Goal: Information Seeking & Learning: Learn about a topic

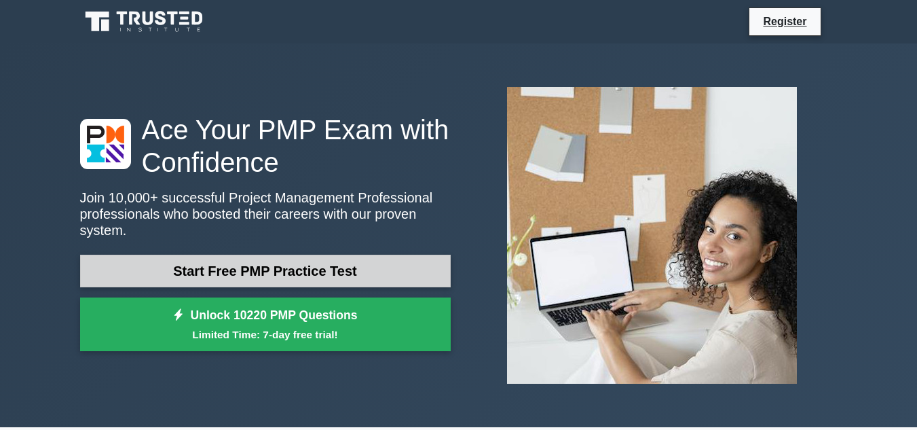
click at [415, 265] on link "Start Free PMP Practice Test" at bounding box center [265, 271] width 371 height 33
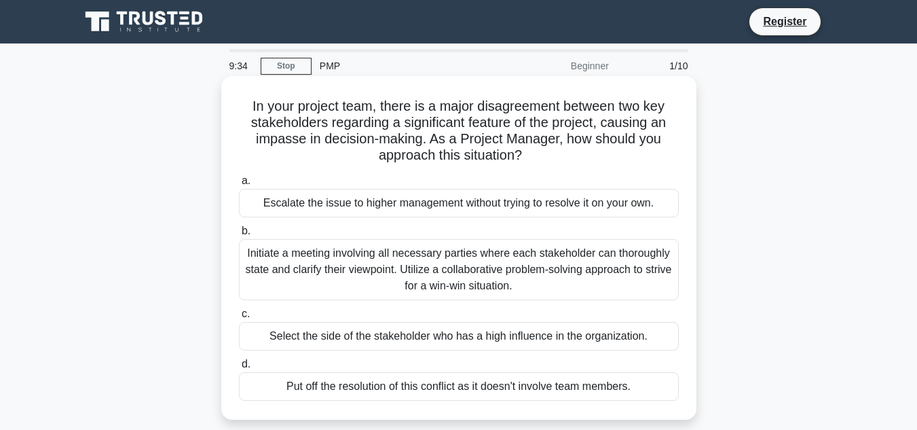
click at [468, 285] on div "Initiate a meeting involving all necessary parties where each stakeholder can t…" at bounding box center [459, 269] width 440 height 61
click at [239, 236] on input "b. Initiate a meeting involving all necessary parties where each stakeholder ca…" at bounding box center [239, 231] width 0 height 9
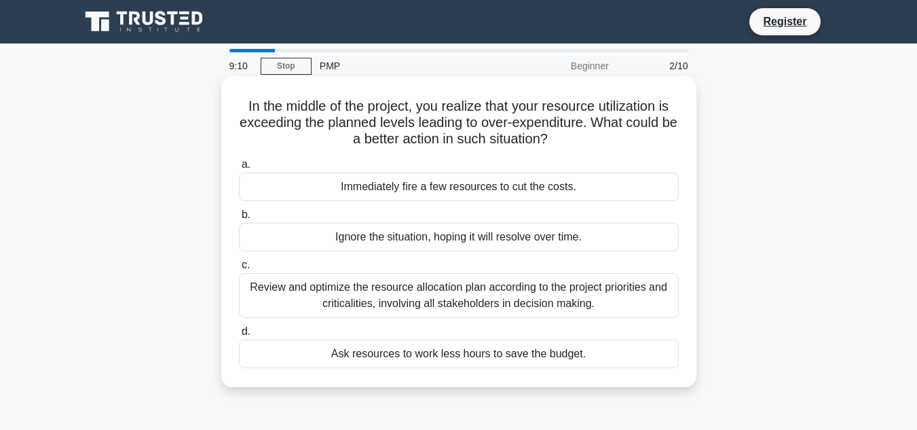
click at [473, 305] on div "Review and optimize the resource allocation plan according to the project prior…" at bounding box center [459, 295] width 440 height 45
click at [239, 270] on input "c. Review and optimize the resource allocation plan according to the project pr…" at bounding box center [239, 265] width 0 height 9
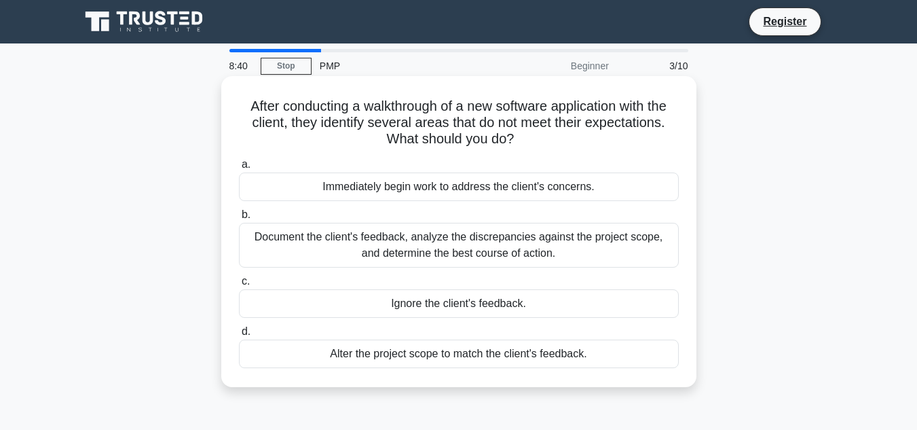
click at [547, 261] on div "Document the client's feedback, analyze the discrepancies against the project s…" at bounding box center [459, 245] width 440 height 45
click at [239, 219] on input "b. Document the client's feedback, analyze the discrepancies against the projec…" at bounding box center [239, 214] width 0 height 9
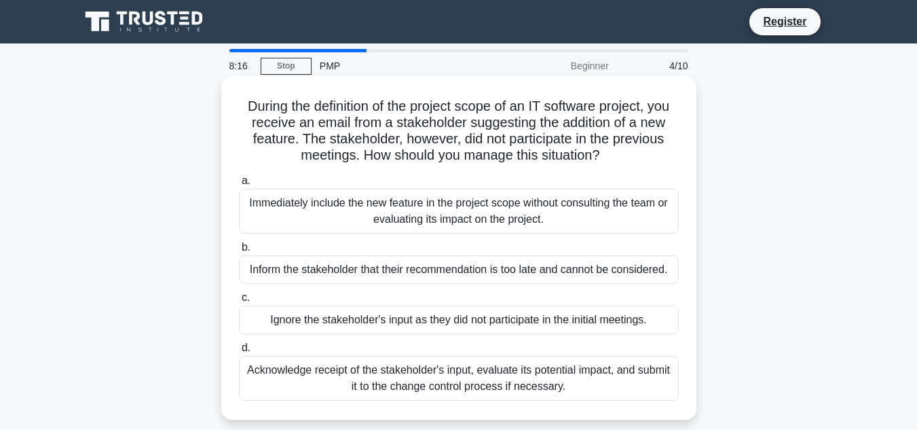
click at [570, 392] on div "Acknowledge receipt of the stakeholder's input, evaluate its potential impact, …" at bounding box center [459, 378] width 440 height 45
click at [239, 352] on input "d. Acknowledge receipt of the stakeholder's input, evaluate its potential impac…" at bounding box center [239, 348] width 0 height 9
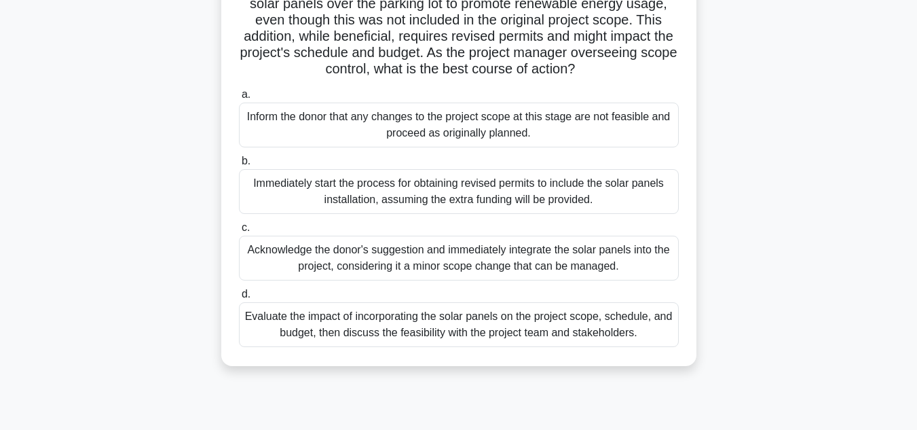
scroll to position [136, 0]
click at [579, 346] on div "Evaluate the impact of incorporating the solar panels on the project scope, sch…" at bounding box center [459, 323] width 440 height 45
click at [239, 298] on input "d. Evaluate the impact of incorporating the solar panels on the project scope, …" at bounding box center [239, 293] width 0 height 9
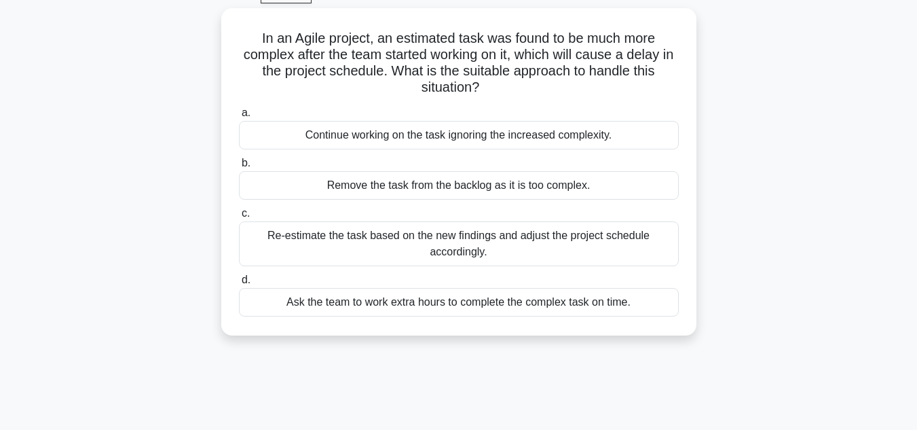
scroll to position [0, 0]
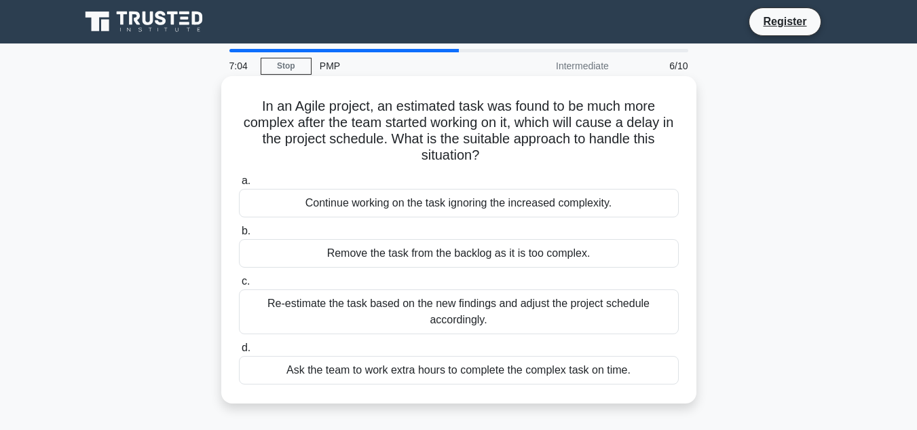
click at [568, 321] on div "Re-estimate the task based on the new findings and adjust the project schedule …" at bounding box center [459, 311] width 440 height 45
click at [239, 286] on input "c. Re-estimate the task based on the new findings and adjust the project schedu…" at bounding box center [239, 281] width 0 height 9
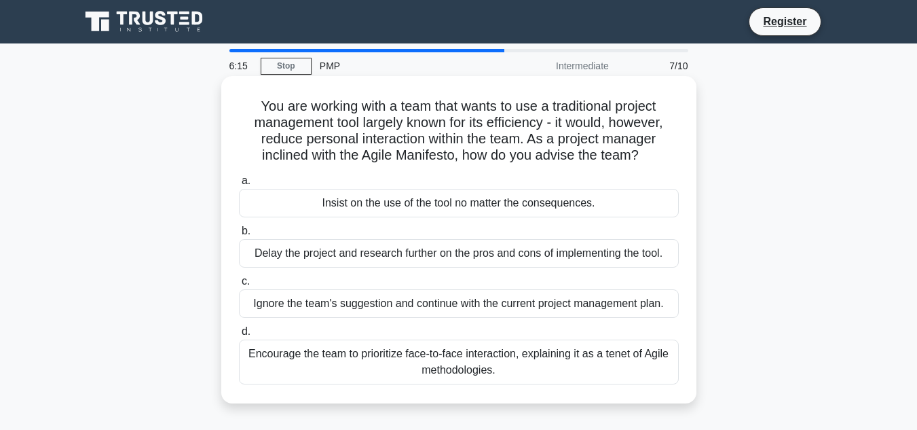
click at [567, 366] on div "Encourage the team to prioritize face-to-face interaction, explaining it as a t…" at bounding box center [459, 362] width 440 height 45
click at [239, 336] on input "d. Encourage the team to prioritize face-to-face interaction, explaining it as …" at bounding box center [239, 331] width 0 height 9
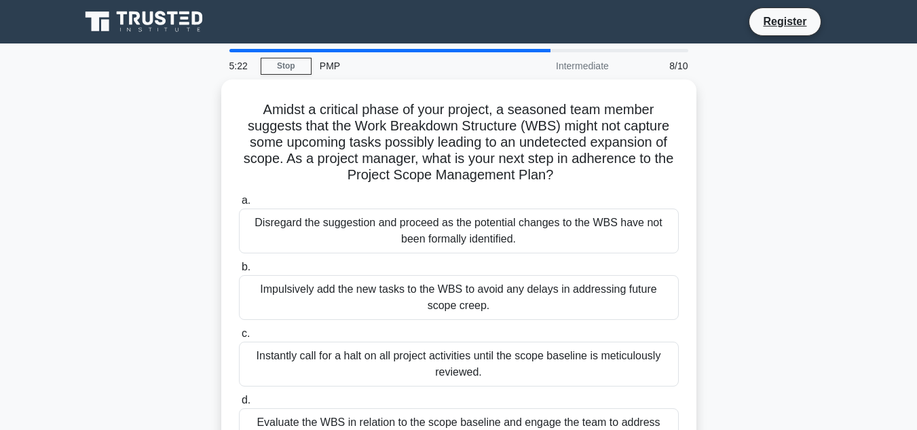
scroll to position [68, 0]
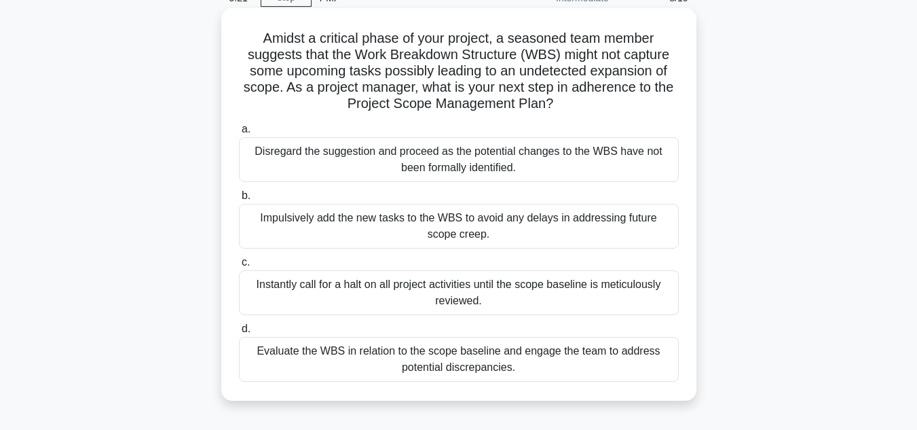
click at [566, 367] on div "Evaluate the WBS in relation to the scope baseline and engage the team to addre…" at bounding box center [459, 359] width 440 height 45
click at [239, 333] on input "d. Evaluate the WBS in relation to the scope baseline and engage the team to ad…" at bounding box center [239, 329] width 0 height 9
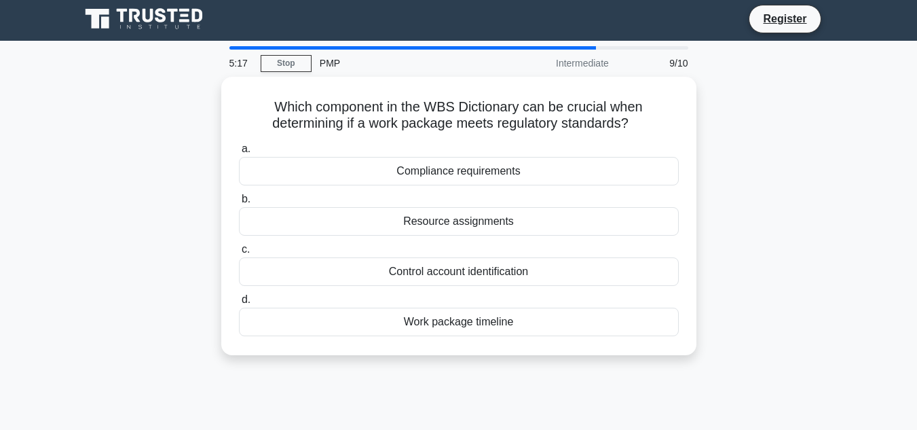
scroll to position [0, 0]
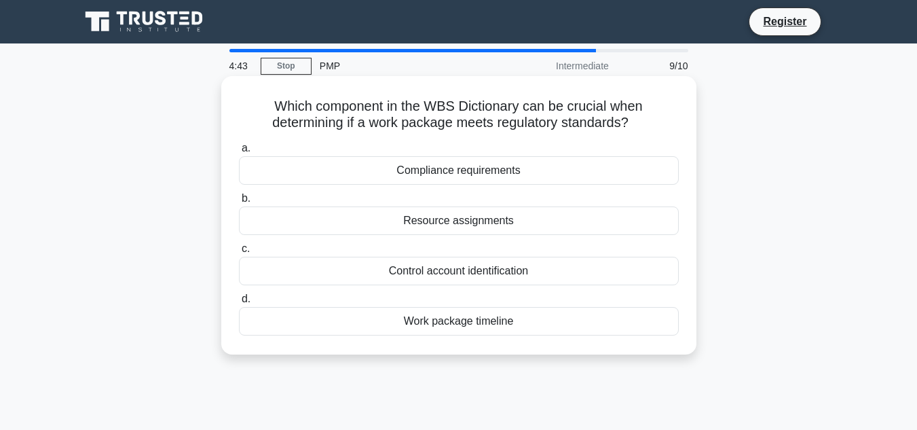
click at [533, 172] on div "Compliance requirements" at bounding box center [459, 170] width 440 height 29
click at [239, 153] on input "a. Compliance requirements" at bounding box center [239, 148] width 0 height 9
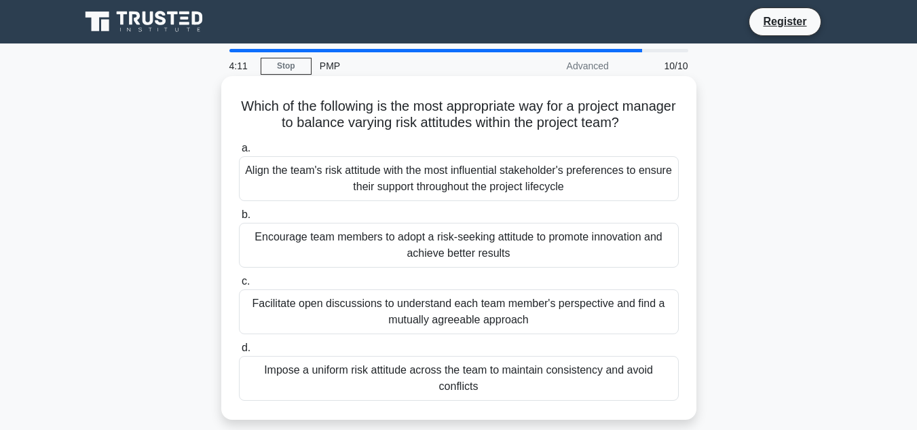
click at [546, 319] on div "Facilitate open discussions to understand each team member's perspective and fi…" at bounding box center [459, 311] width 440 height 45
click at [239, 286] on input "c. Facilitate open discussions to understand each team member's perspective and…" at bounding box center [239, 281] width 0 height 9
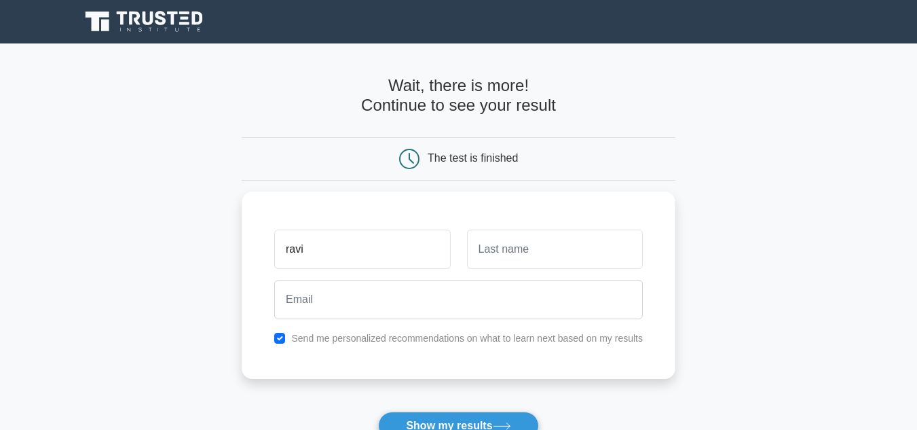
type input "ravi"
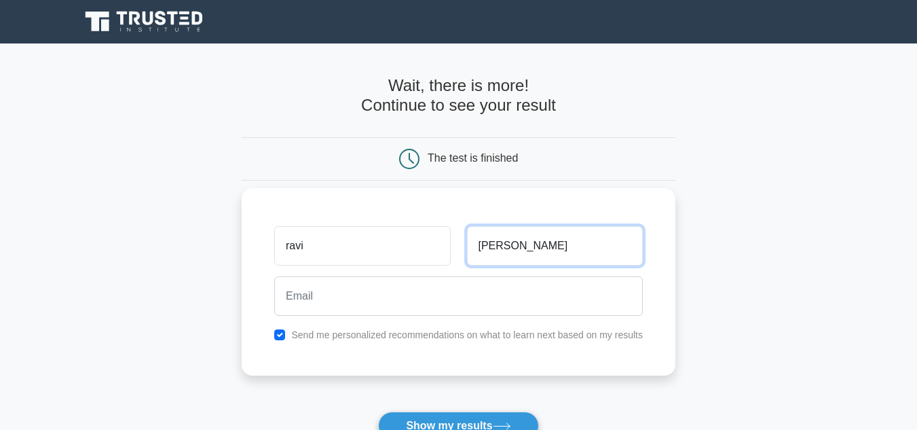
type input "sharma"
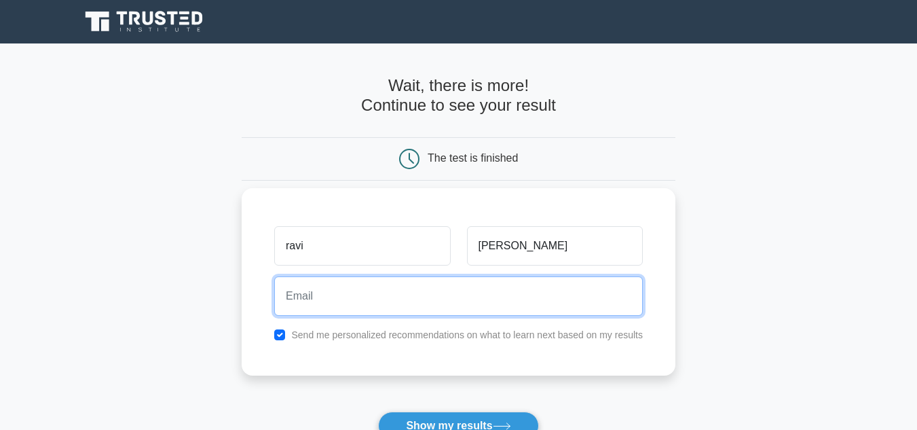
click at [485, 303] on input "email" at bounding box center [458, 295] width 369 height 39
type input "rksbark@yahoo.in"
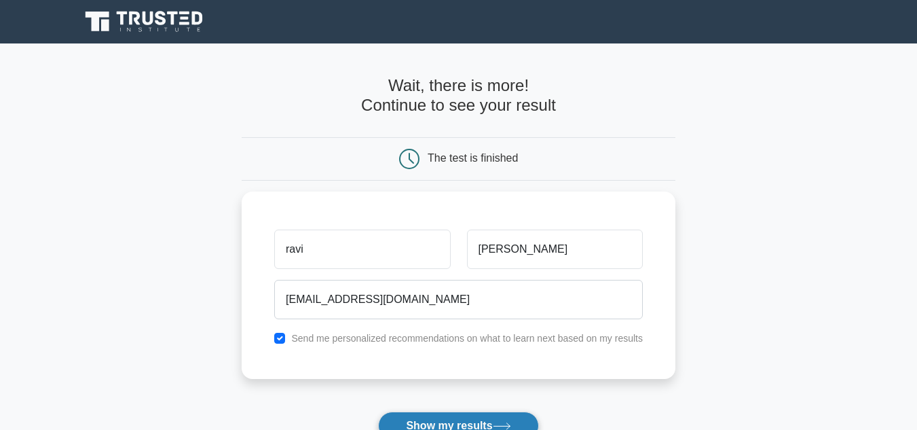
click at [453, 423] on button "Show my results" at bounding box center [458, 425] width 160 height 29
